Goal: Answer question/provide support: Share knowledge or assist other users

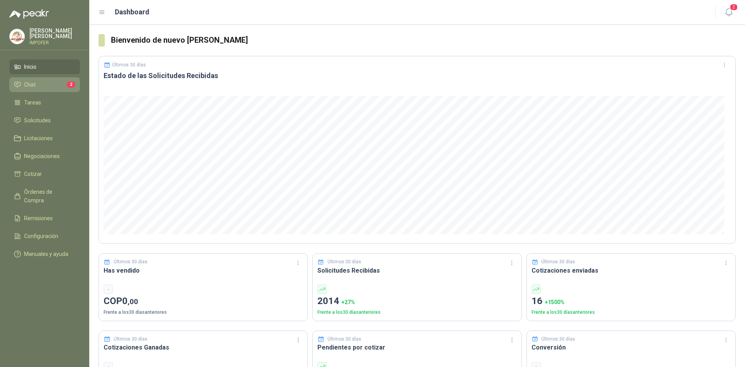
click at [49, 81] on li "Chat 2" at bounding box center [44, 84] width 61 height 9
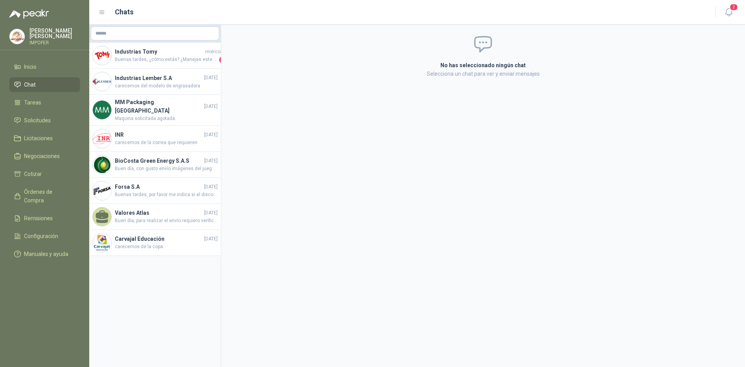
click at [47, 111] on ul "Inicio Chat Tareas Solicitudes Licitaciones Negociaciones Cotizar Órdenes de Co…" at bounding box center [44, 161] width 89 height 205
click at [40, 120] on span "Solicitudes" at bounding box center [37, 120] width 27 height 9
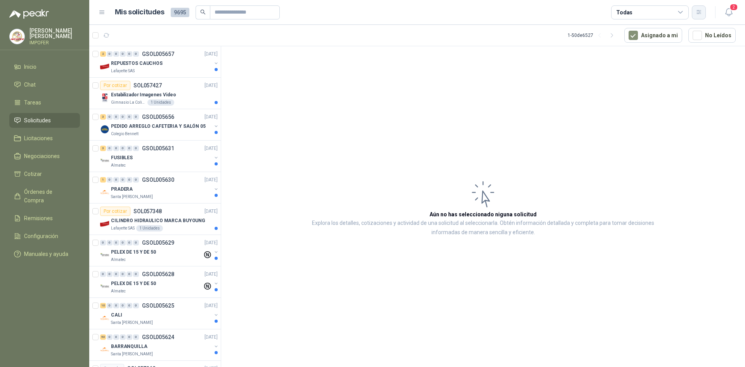
click at [705, 9] on button "button" at bounding box center [699, 12] width 14 height 14
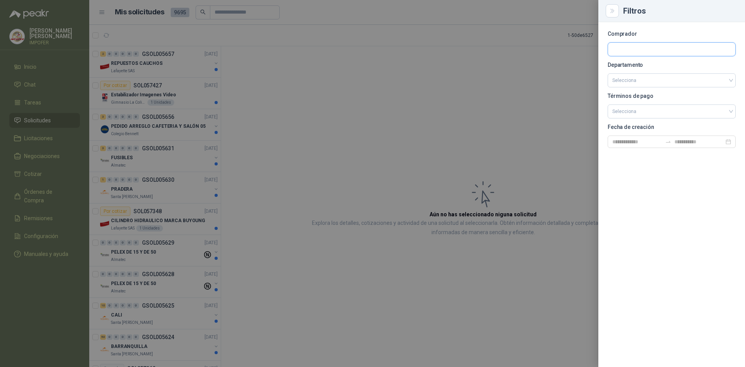
click at [645, 46] on input "text" at bounding box center [671, 49] width 127 height 13
type input "****"
click at [648, 66] on p "Patojito" at bounding box center [660, 66] width 69 height 5
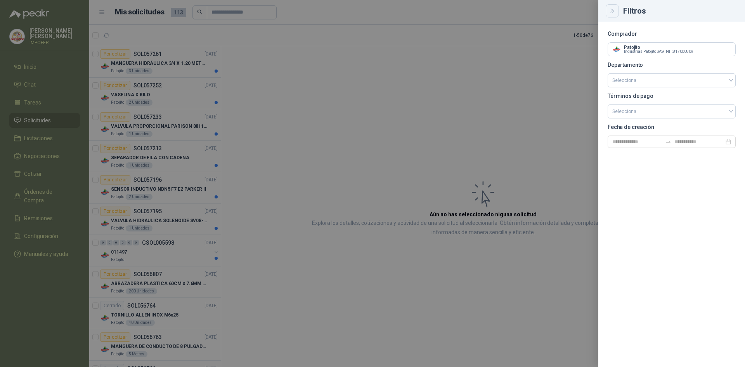
click at [617, 9] on button "Close" at bounding box center [612, 10] width 13 height 13
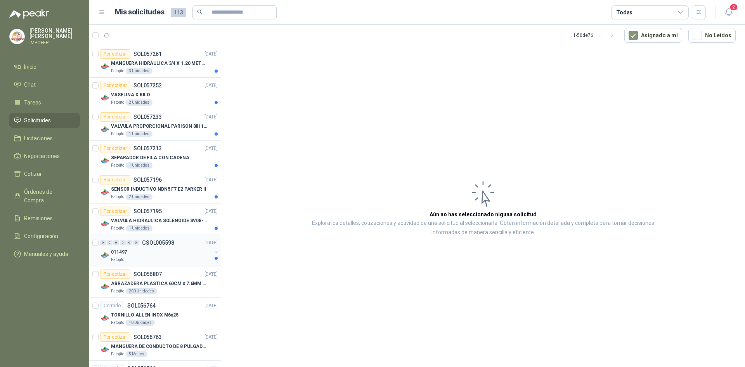
click at [182, 252] on div "011497" at bounding box center [161, 251] width 101 height 9
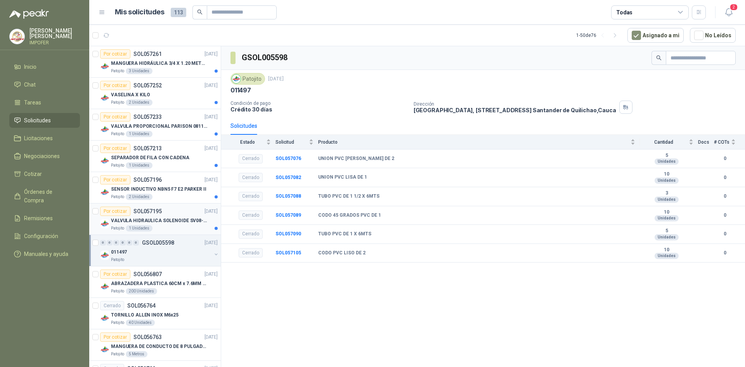
click at [175, 225] on div "VALVULA HIDRAULICA SOLENOIDE SV08-20 REF : SV08-3B-N-24DC-DG NORMALMENTE CERRADA" at bounding box center [164, 220] width 107 height 9
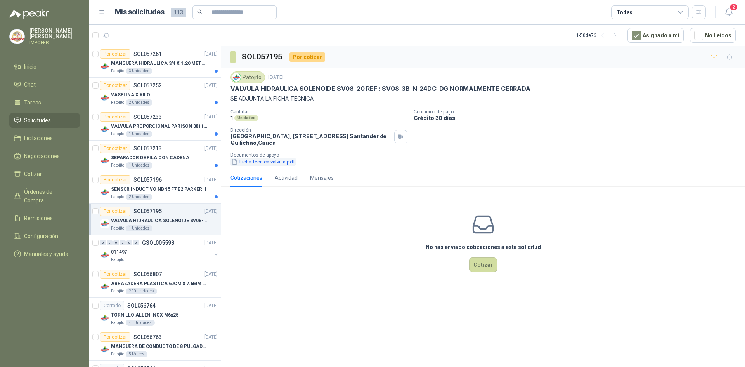
click at [274, 165] on button "Ficha técnica válvula.pdf" at bounding box center [263, 162] width 65 height 8
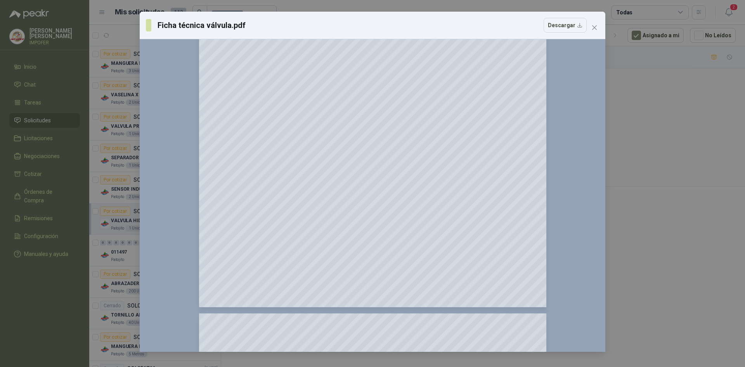
scroll to position [738, 0]
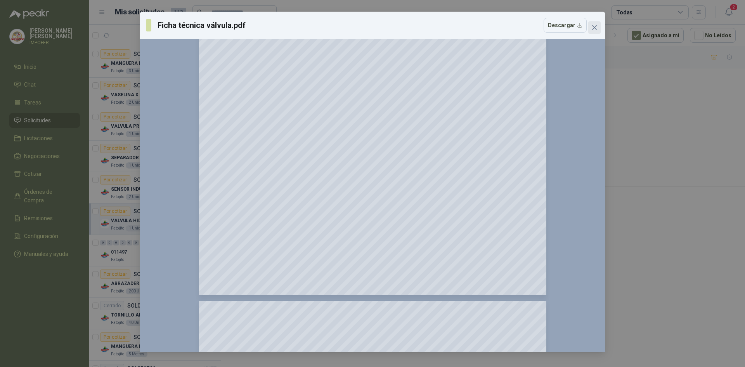
click at [589, 24] on button "Close" at bounding box center [595, 27] width 12 height 12
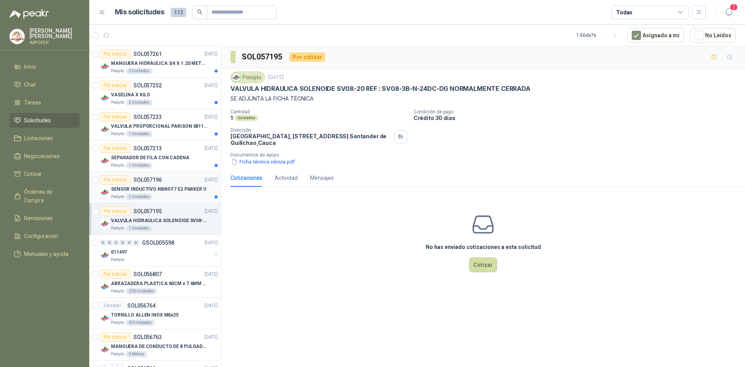
click at [175, 182] on div "Por cotizar SOL057196 [DATE]" at bounding box center [159, 179] width 118 height 9
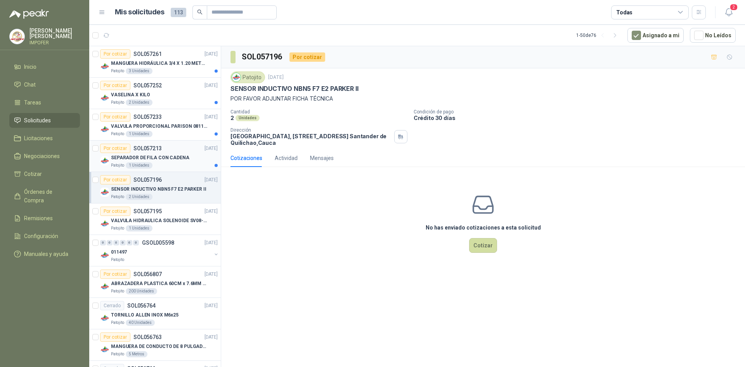
click at [177, 160] on p "SEPARADOR DE FILA CON CADENA" at bounding box center [150, 157] width 78 height 7
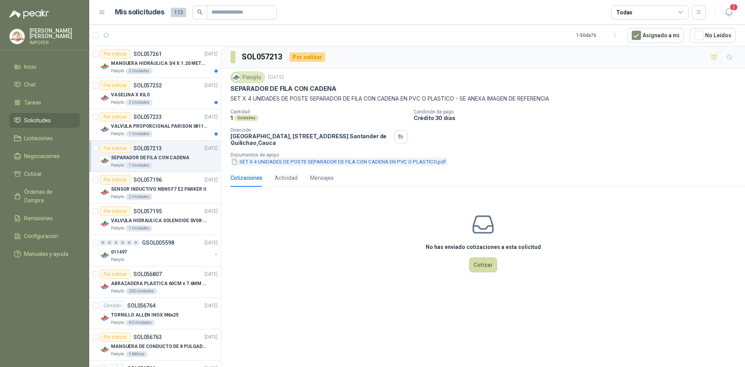
click at [297, 161] on button "SET X 4 UNIDADES DE POSTE SEPARADOR DE FILA CON CADENA EN PVC O PLASTICO.pdf" at bounding box center [339, 162] width 216 height 8
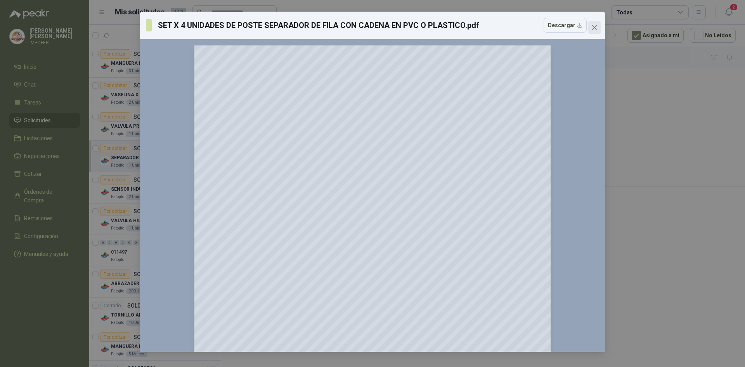
click at [596, 27] on icon "close" at bounding box center [595, 27] width 6 height 6
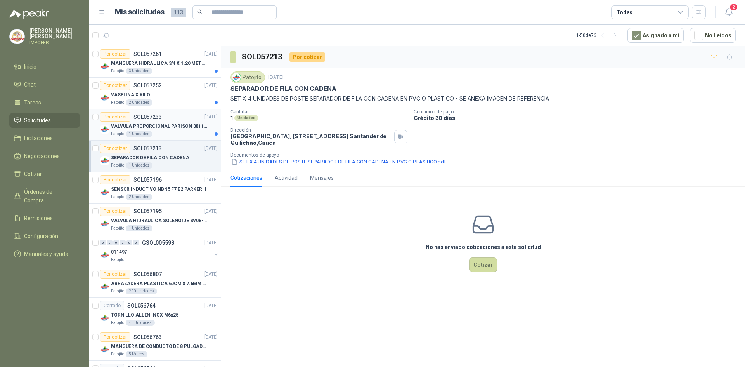
click at [161, 134] on div "Patojito 1 Unidades" at bounding box center [164, 134] width 107 height 6
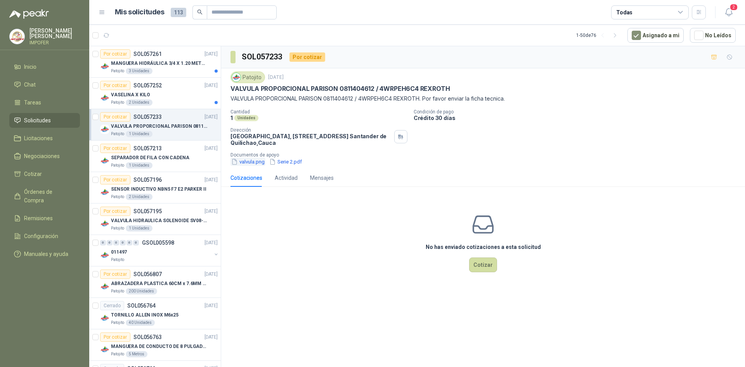
click at [243, 158] on button "valvula.png" at bounding box center [248, 162] width 35 height 8
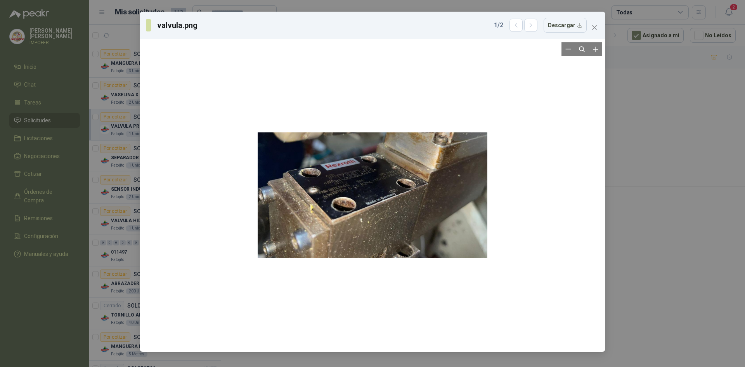
click at [499, 149] on div at bounding box center [373, 195] width 460 height 306
click at [593, 23] on button "Close" at bounding box center [595, 27] width 12 height 12
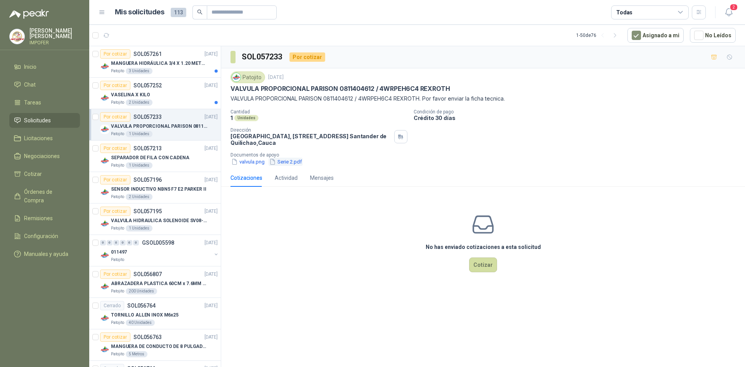
click at [289, 159] on button "Serie 2.pdf" at bounding box center [286, 162] width 34 height 8
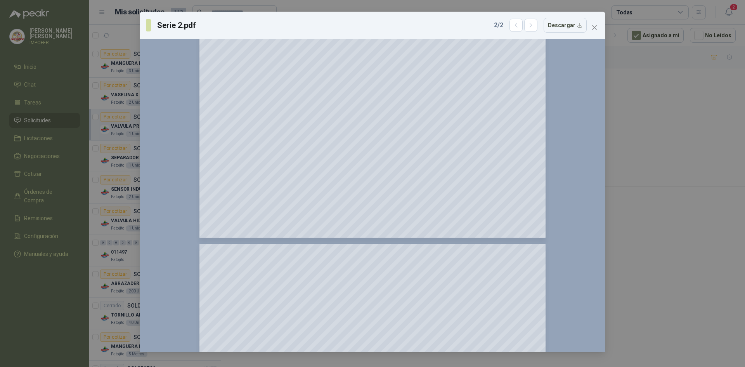
scroll to position [854, 0]
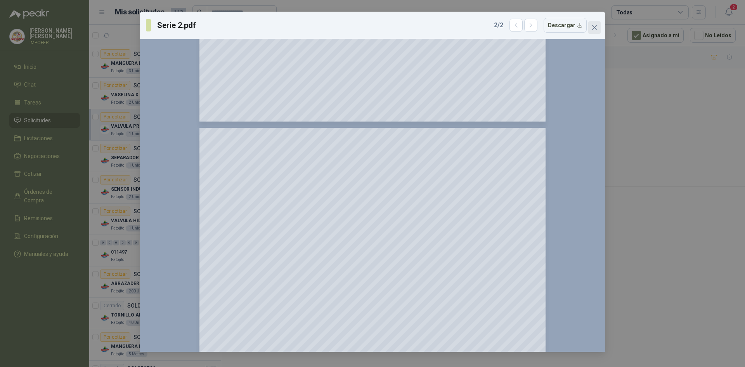
click at [598, 26] on span "Close" at bounding box center [595, 27] width 12 height 6
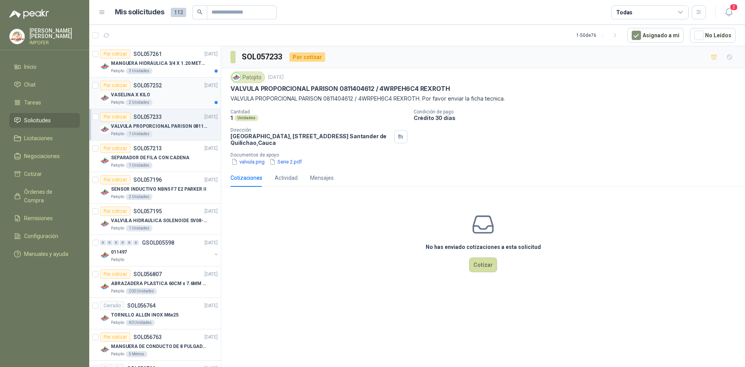
click at [189, 102] on div "Patojito 2 Unidades" at bounding box center [164, 102] width 107 height 6
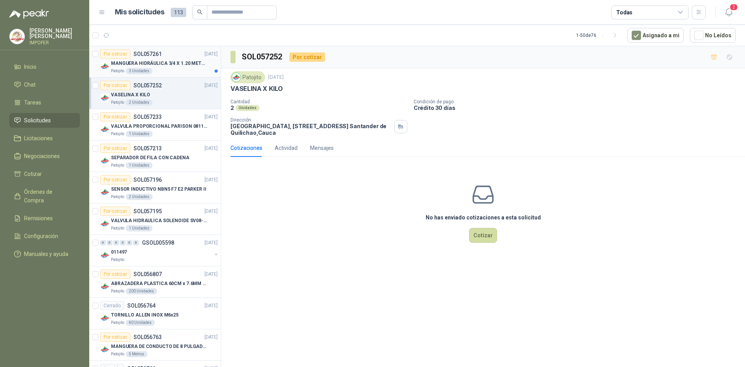
click at [188, 63] on p "MANGUERA HIDRÁULICA 3/4 X 1.20 METROS DE LONGITUD HR-HR-ACOPLADA" at bounding box center [159, 63] width 97 height 7
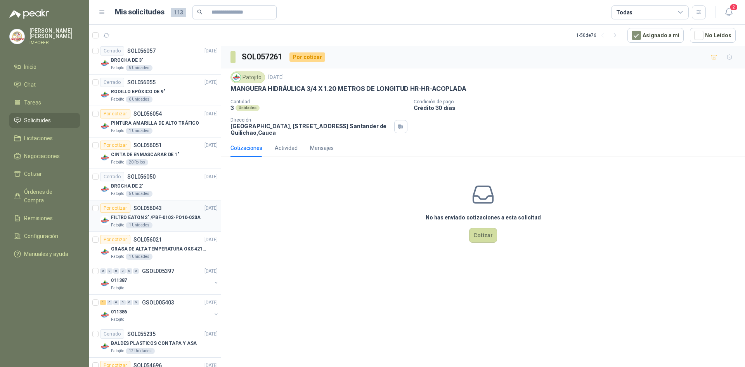
scroll to position [1260, 0]
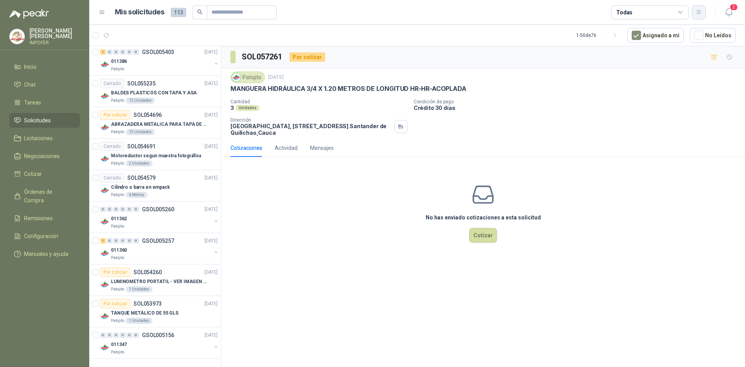
click at [703, 11] on button "button" at bounding box center [699, 12] width 14 height 14
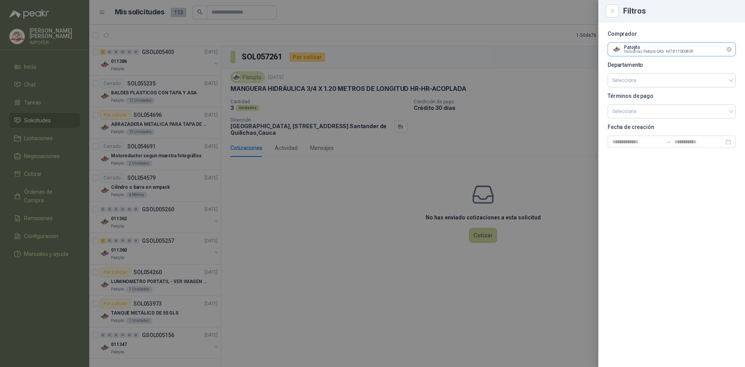
click at [668, 47] on input "text" at bounding box center [671, 49] width 127 height 13
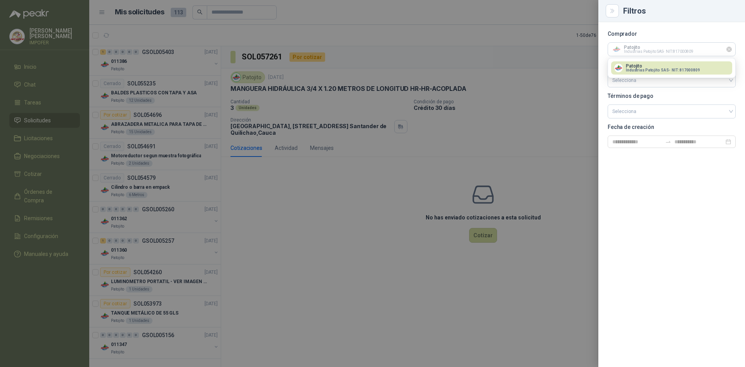
click at [732, 50] on icon "Limpiar" at bounding box center [729, 49] width 7 height 7
click at [709, 52] on input "text" at bounding box center [671, 49] width 127 height 13
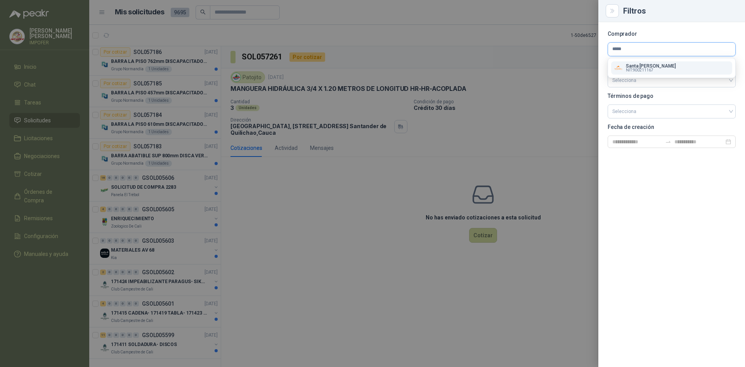
type input "*****"
click at [660, 64] on p "Santa [PERSON_NAME]" at bounding box center [651, 66] width 50 height 5
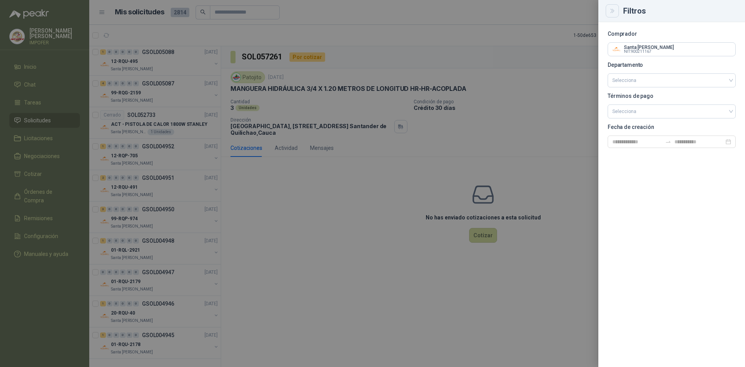
click at [615, 14] on icon "Close" at bounding box center [613, 11] width 7 height 7
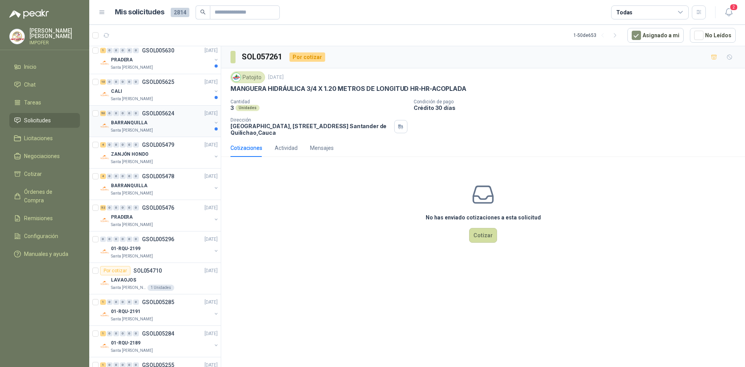
scroll to position [0, 0]
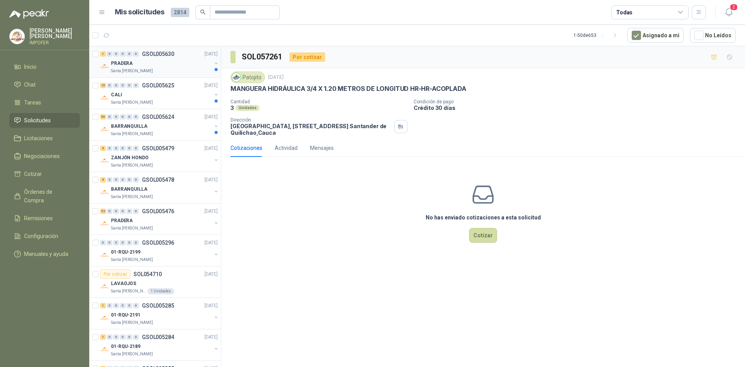
click at [151, 64] on div "PRADERA" at bounding box center [161, 63] width 101 height 9
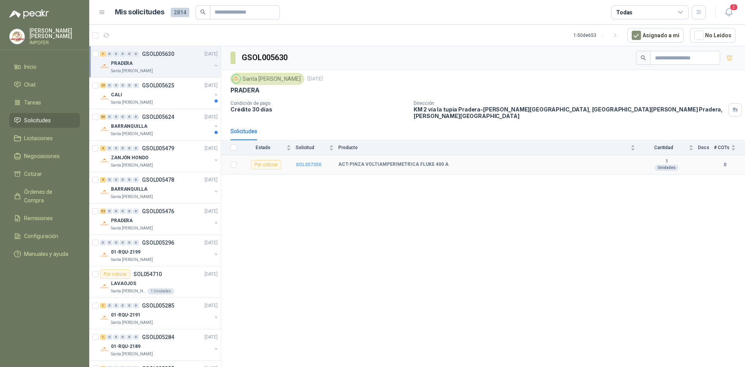
click at [301, 162] on b "SOL057350" at bounding box center [309, 164] width 26 height 5
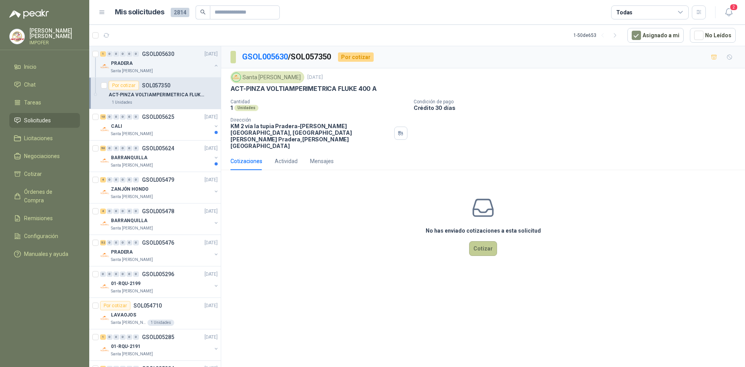
click at [476, 241] on button "Cotizar" at bounding box center [483, 248] width 28 height 15
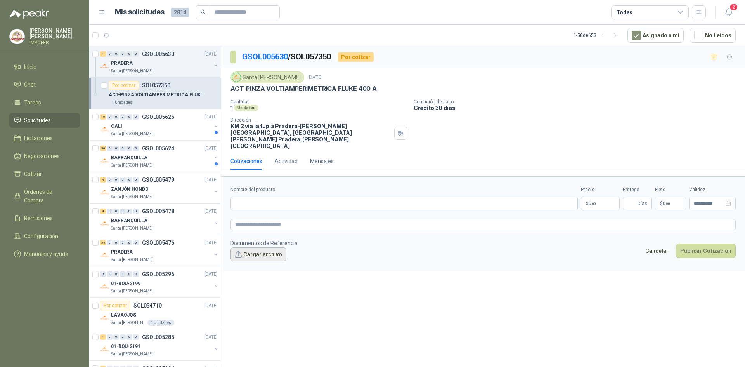
click at [256, 247] on button "Cargar archivo" at bounding box center [259, 254] width 56 height 14
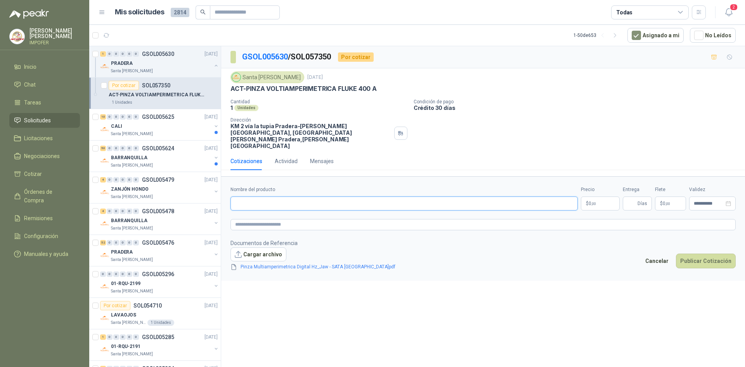
click at [267, 196] on input "Nombre del producto" at bounding box center [404, 203] width 347 height 14
paste input "**********"
type input "**********"
click at [604, 196] on p "$ 0 ,00" at bounding box center [600, 203] width 39 height 14
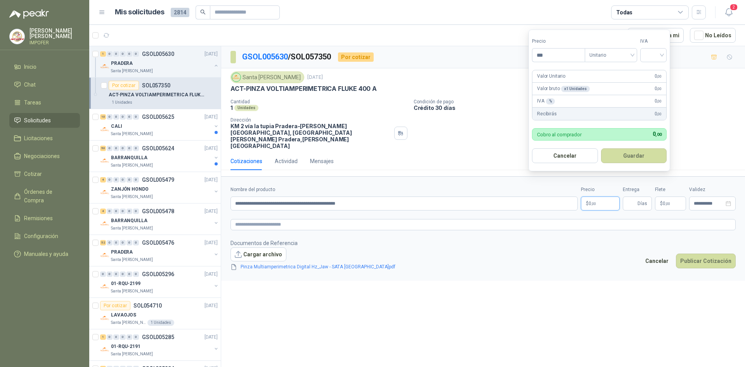
drag, startPoint x: 599, startPoint y: 182, endPoint x: 597, endPoint y: 186, distance: 4.9
click at [599, 186] on div "Precio $ 0 ,00" at bounding box center [600, 198] width 39 height 24
drag, startPoint x: 597, startPoint y: 187, endPoint x: 602, endPoint y: 192, distance: 6.9
click at [598, 196] on p "$ 0 ,00" at bounding box center [600, 203] width 39 height 14
click at [566, 50] on input "***" at bounding box center [559, 55] width 52 height 13
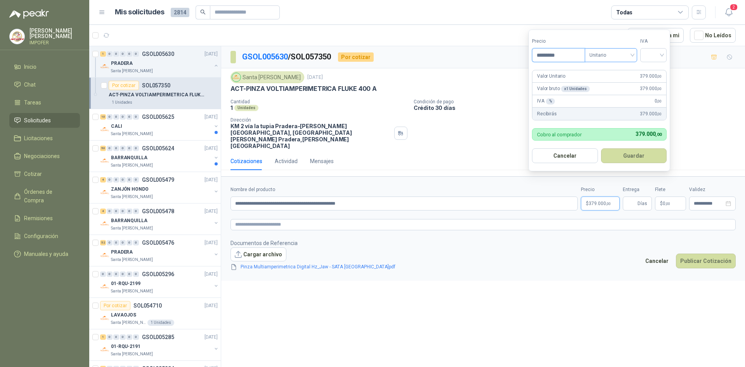
click at [633, 56] on span "Unitario" at bounding box center [611, 55] width 43 height 12
type input "*********"
click at [631, 55] on span "Unitario" at bounding box center [611, 55] width 43 height 12
click at [657, 56] on input "search" at bounding box center [653, 55] width 17 height 12
click at [654, 73] on div "19%" at bounding box center [655, 71] width 14 height 9
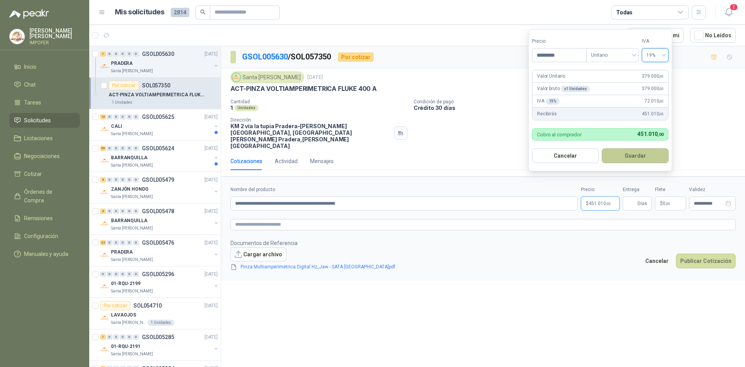
click at [650, 150] on button "Guardar" at bounding box center [635, 155] width 67 height 15
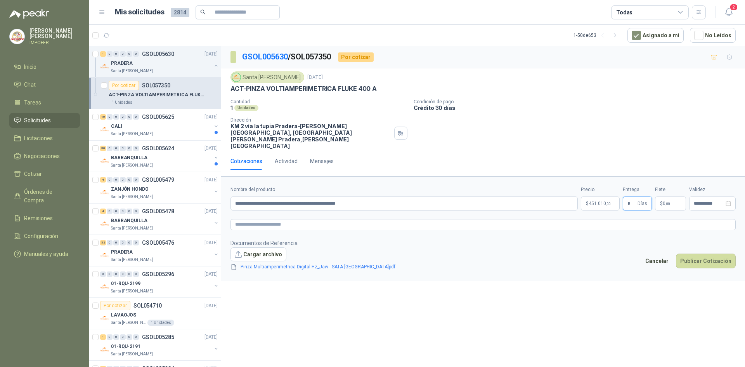
type input "*"
click at [664, 196] on p "$ 0 ,00" at bounding box center [670, 203] width 31 height 14
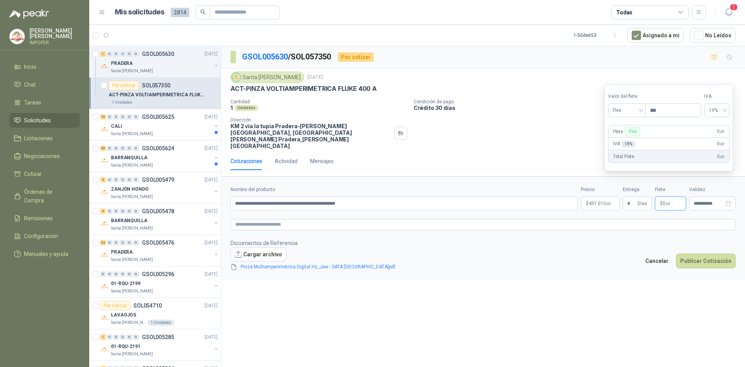
drag, startPoint x: 559, startPoint y: 137, endPoint x: 563, endPoint y: 136, distance: 3.9
click at [560, 136] on div "Santa [PERSON_NAME] [DATE] ACT-PINZA VOLTIAMPERIMETRICA FLUKE 400 A Cantidad 1…" at bounding box center [483, 110] width 524 height 84
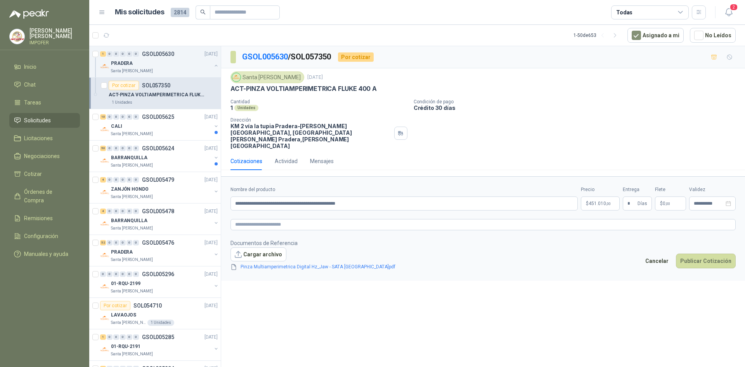
click at [707, 186] on div "**********" at bounding box center [713, 198] width 47 height 24
click at [712, 196] on div "**********" at bounding box center [713, 203] width 47 height 14
click at [642, 205] on button "button" at bounding box center [640, 207] width 9 height 16
type input "**********"
click at [664, 295] on div "30" at bounding box center [666, 294] width 9 height 9
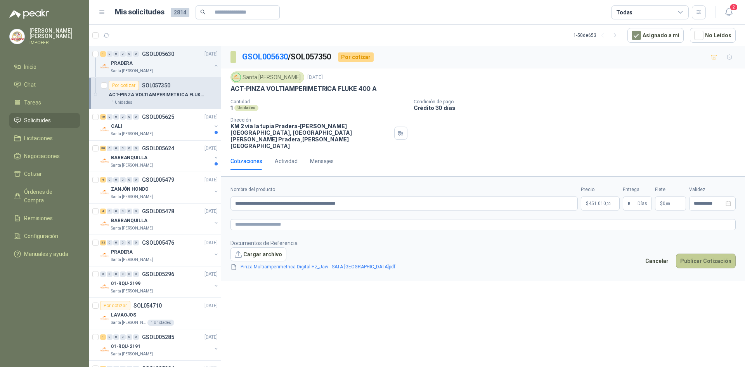
click at [700, 254] on button "Publicar Cotización" at bounding box center [706, 261] width 60 height 15
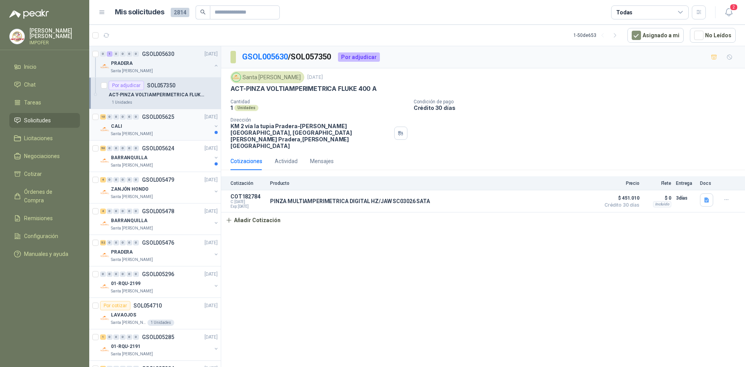
click at [175, 133] on div "Santa [PERSON_NAME]" at bounding box center [161, 134] width 101 height 6
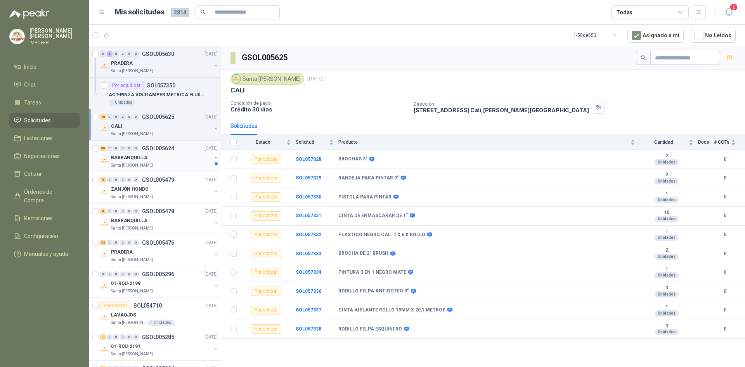
click at [170, 163] on div "Santa [PERSON_NAME]" at bounding box center [161, 165] width 101 height 6
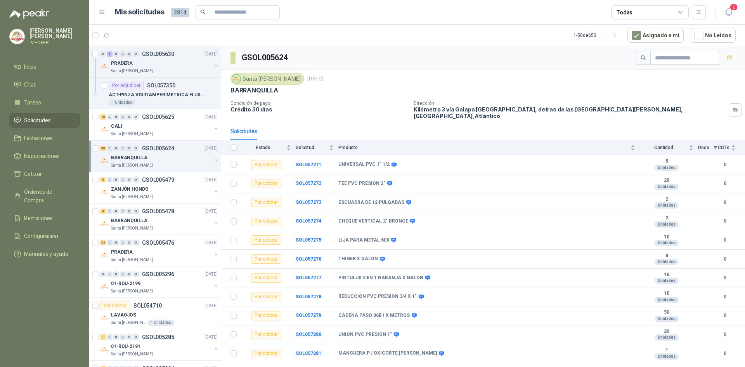
drag, startPoint x: 426, startPoint y: 62, endPoint x: 420, endPoint y: 62, distance: 6.6
click at [427, 62] on div "GSOL005624" at bounding box center [483, 58] width 524 height 24
click at [203, 234] on div "4 0 0 0 0 0 GSOL005478 [DATE] BARRANQUILLA Santa [PERSON_NAME]" at bounding box center [155, 218] width 132 height 31
